Goal: Information Seeking & Learning: Learn about a topic

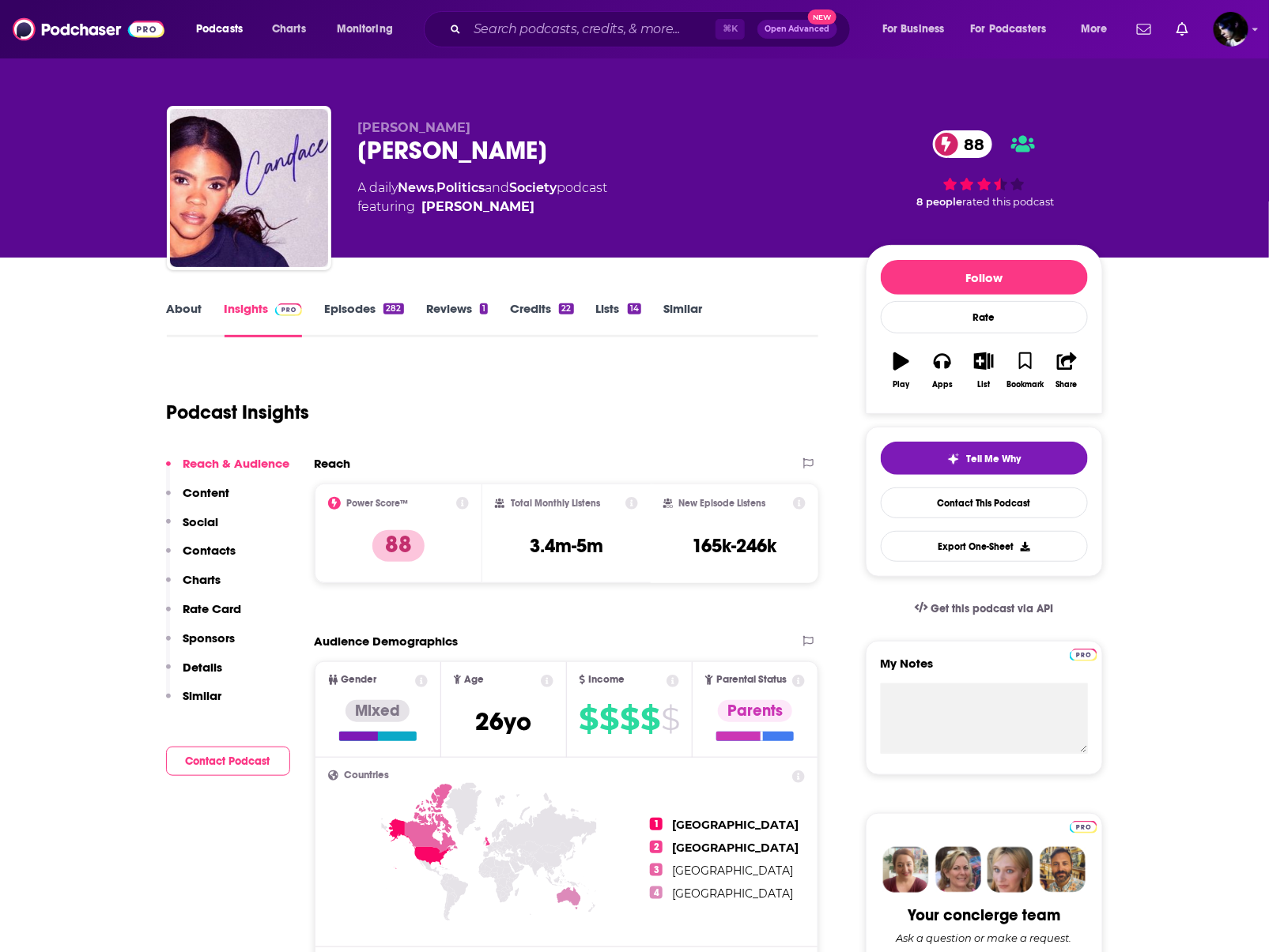
click at [407, 368] on div "Podcast Insights" at bounding box center [486, 403] width 640 height 81
click at [195, 318] on link "About" at bounding box center [183, 319] width 35 height 36
